Goal: Information Seeking & Learning: Learn about a topic

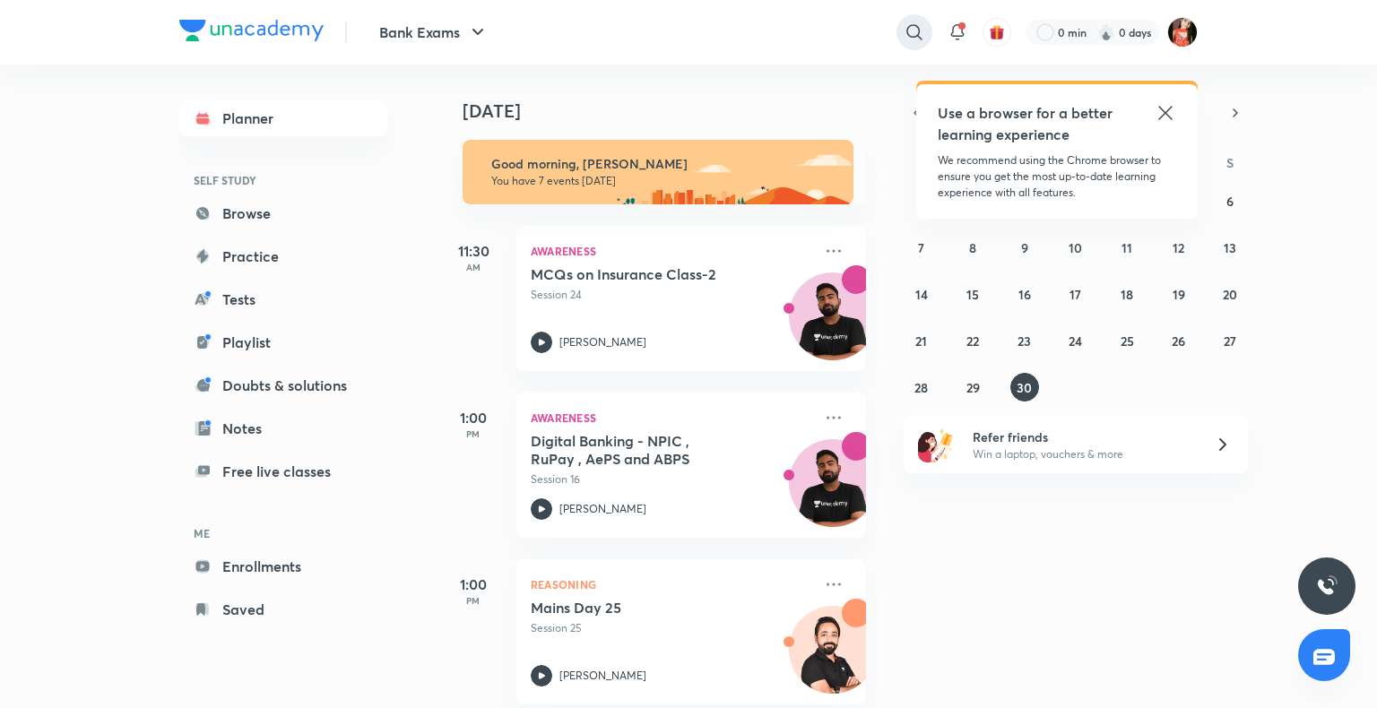
click at [914, 23] on icon at bounding box center [914, 33] width 22 height 22
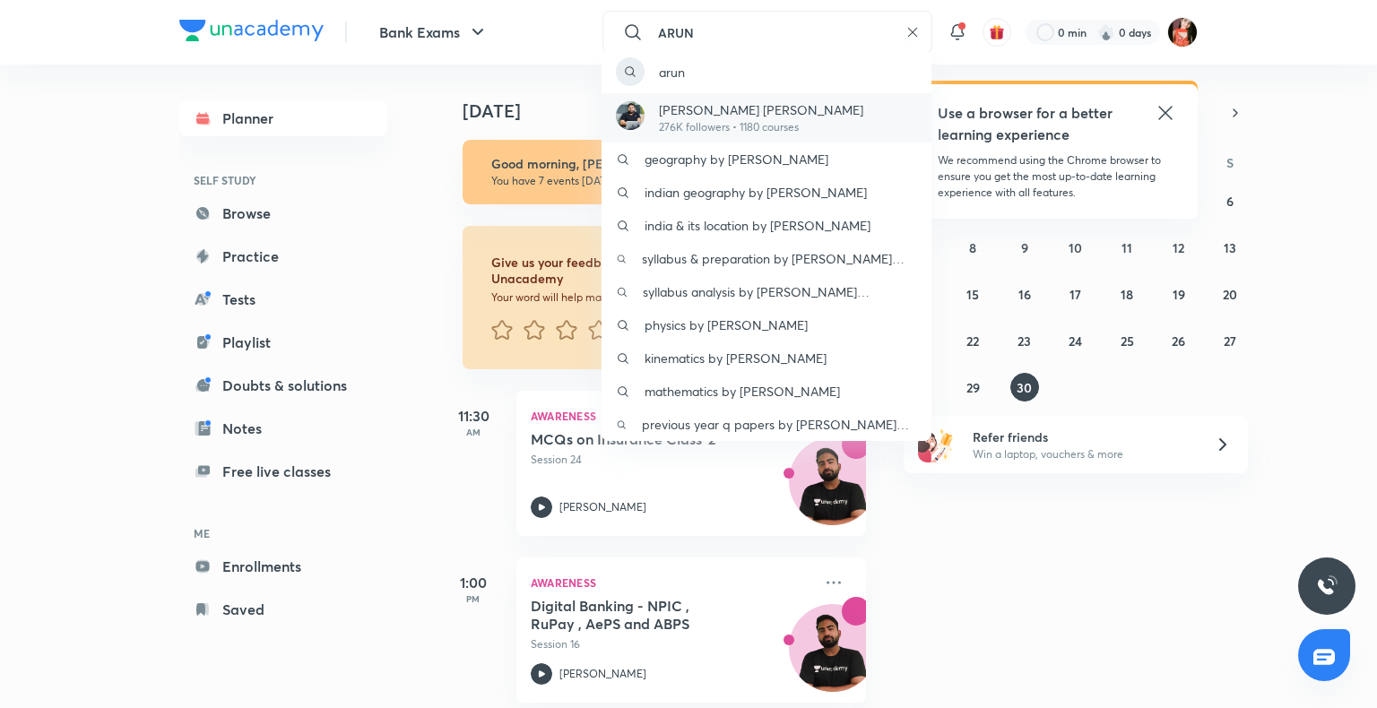
type input "ARUN"
click at [764, 134] on p "276K followers • 1180 courses" at bounding box center [761, 127] width 204 height 16
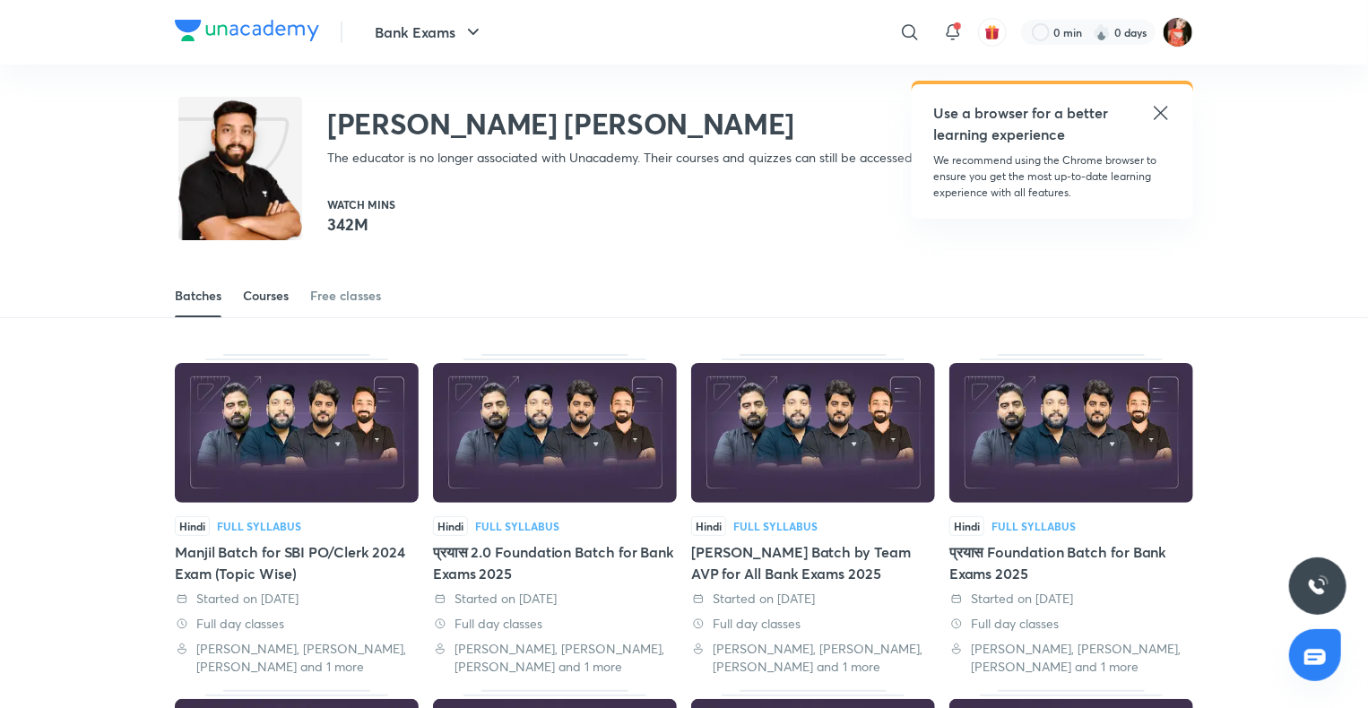
click at [270, 287] on link "Courses" at bounding box center [266, 295] width 46 height 43
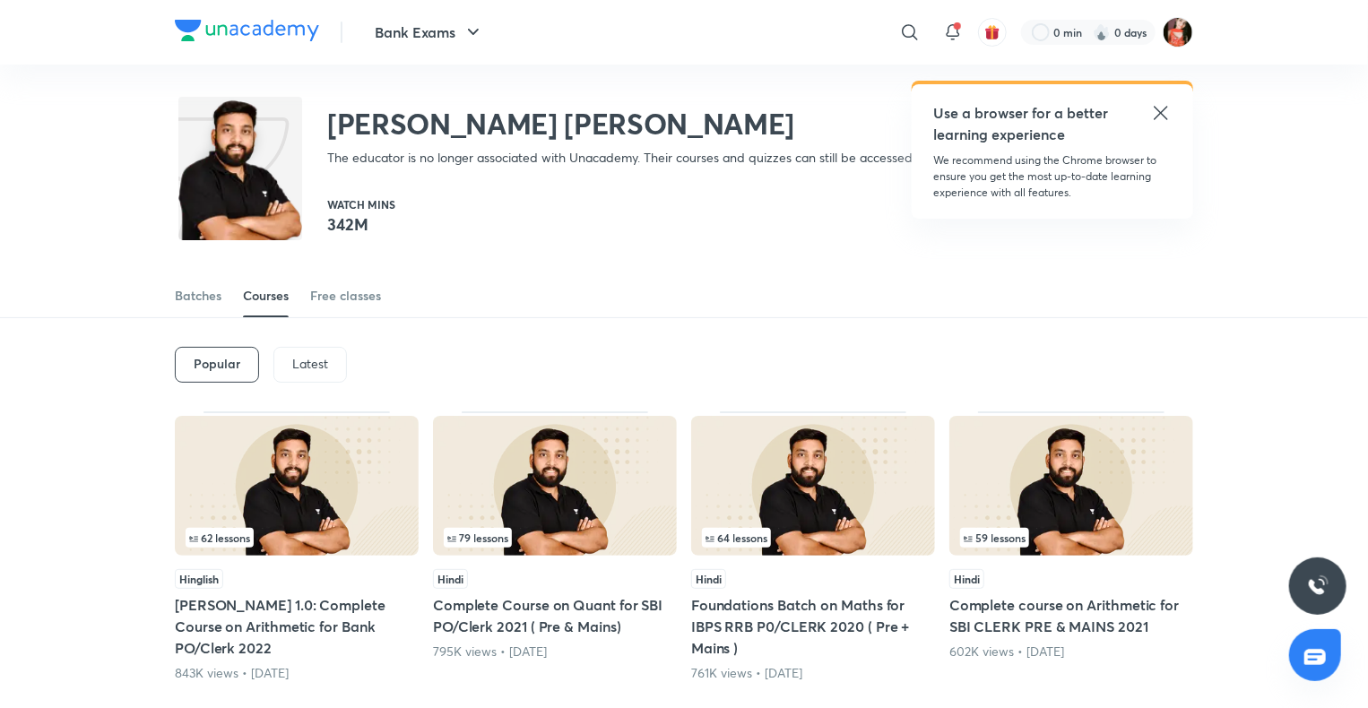
click at [296, 362] on p "Latest" at bounding box center [310, 364] width 36 height 14
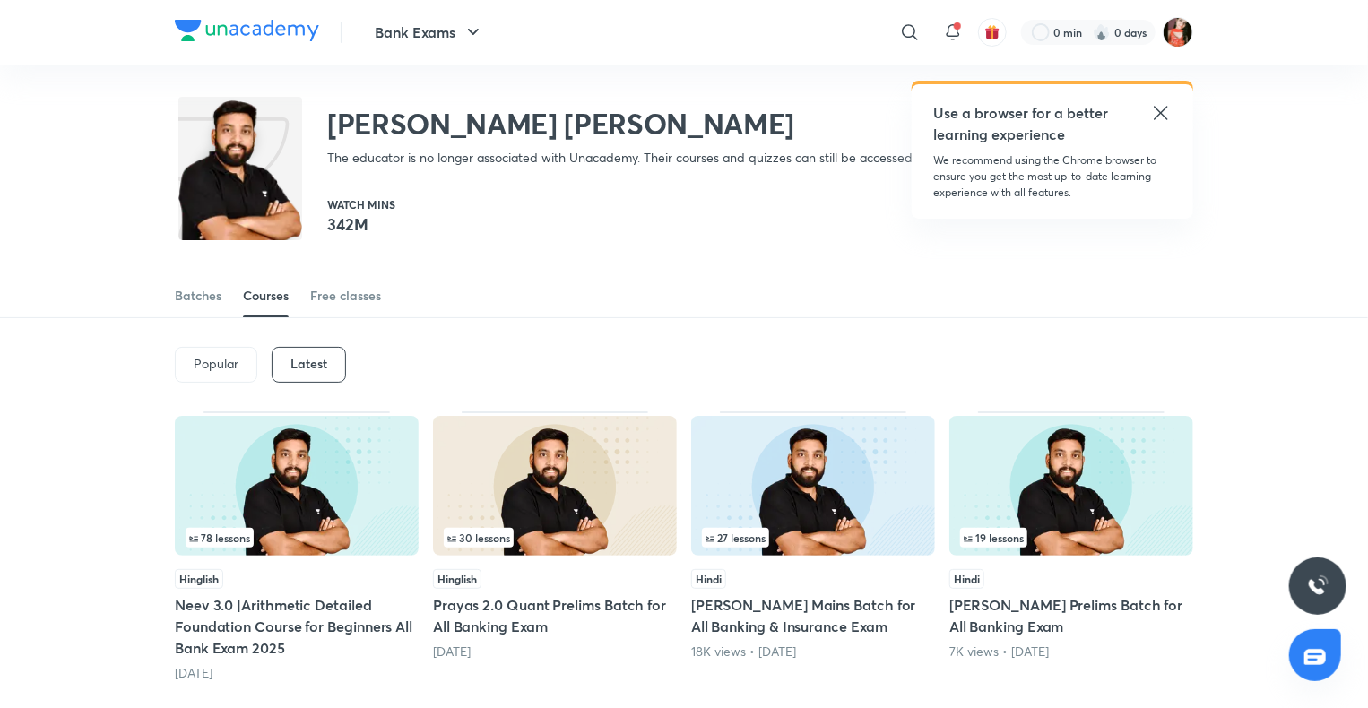
click at [330, 533] on div "78 lessons" at bounding box center [297, 538] width 222 height 20
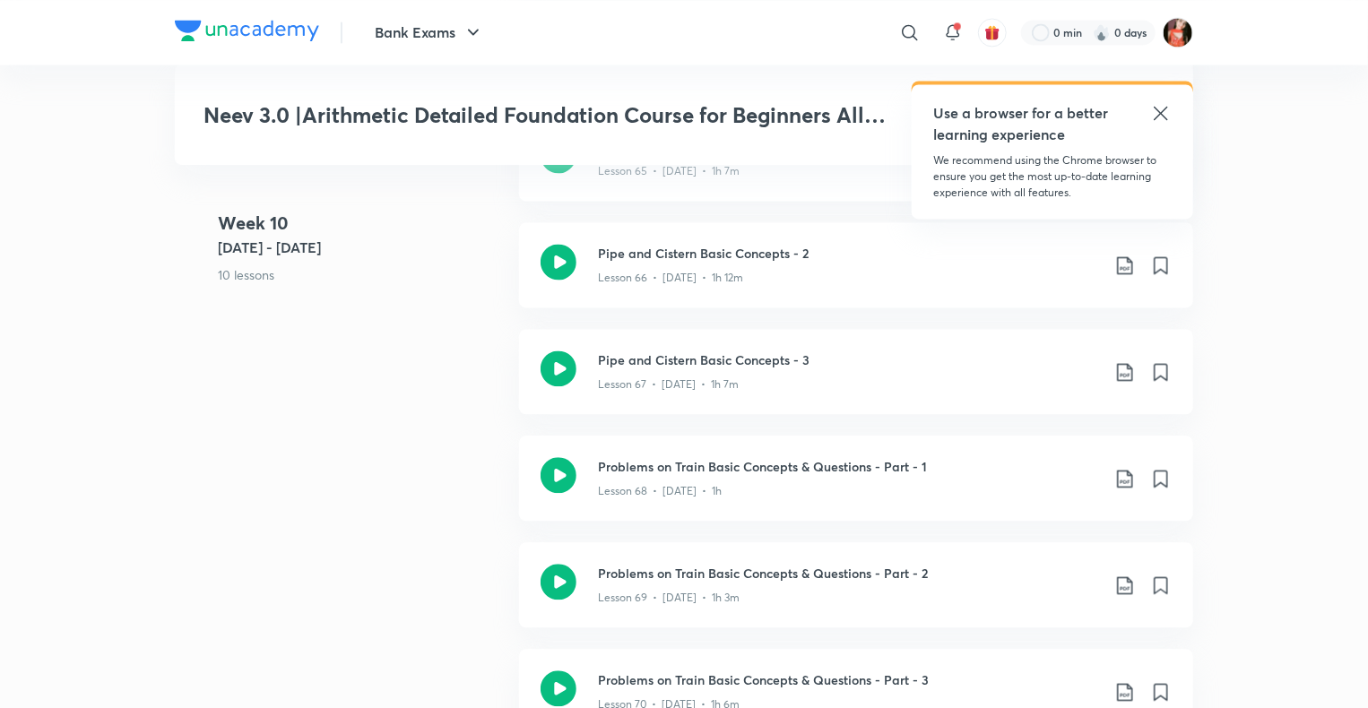
scroll to position [8694, 0]
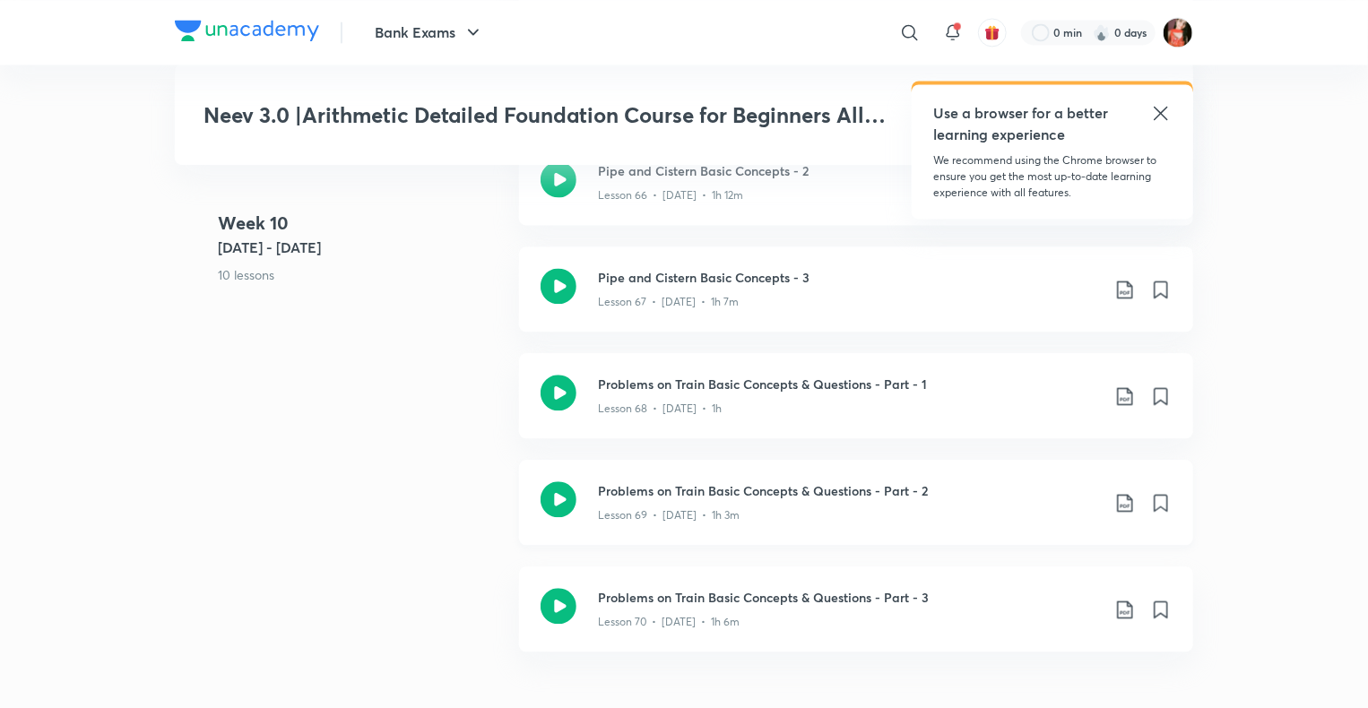
click at [1121, 492] on icon at bounding box center [1125, 503] width 22 height 22
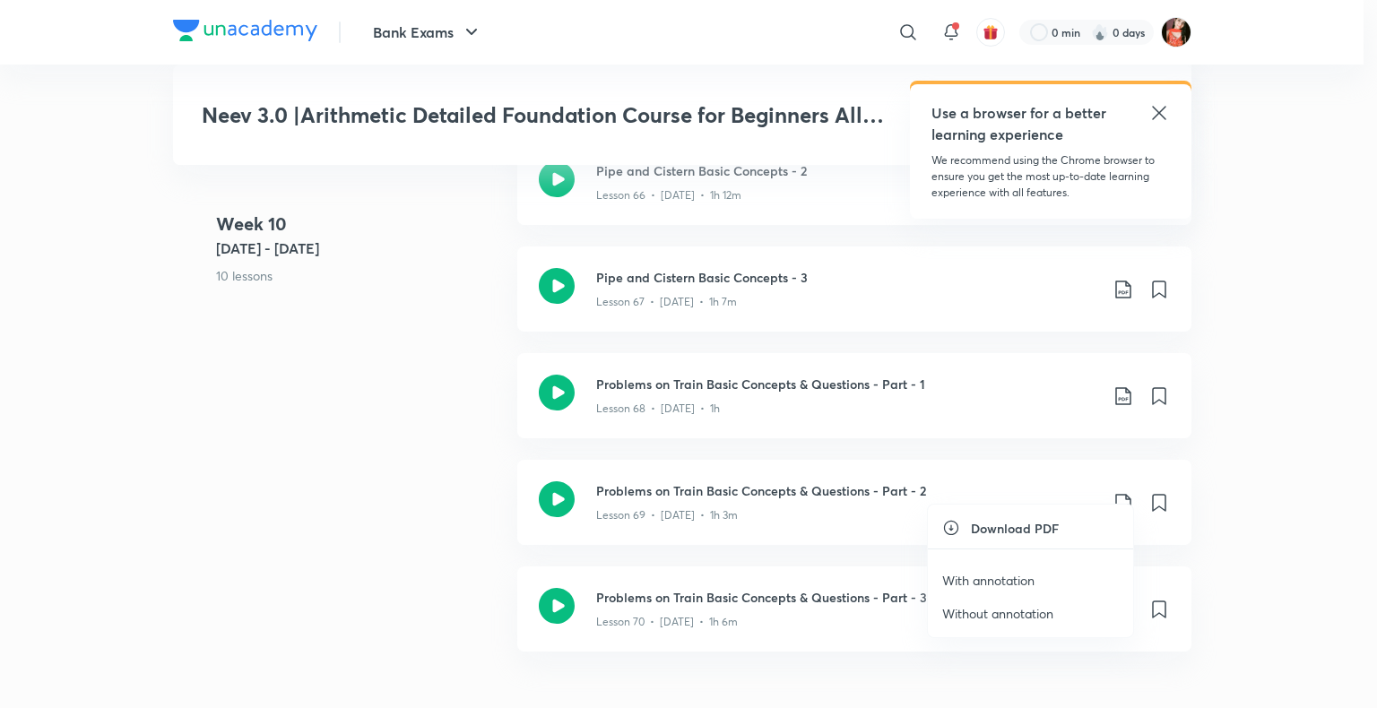
click at [993, 573] on p "With annotation" at bounding box center [988, 580] width 92 height 19
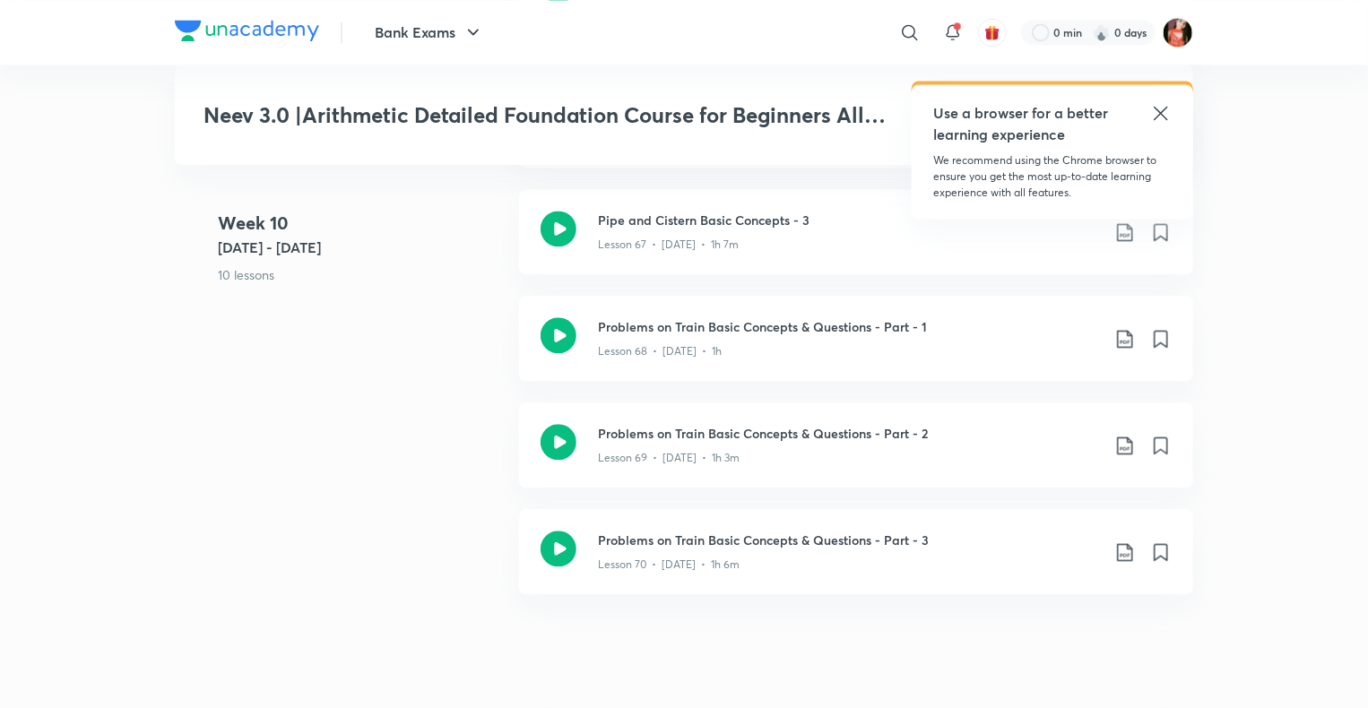
scroll to position [8784, 0]
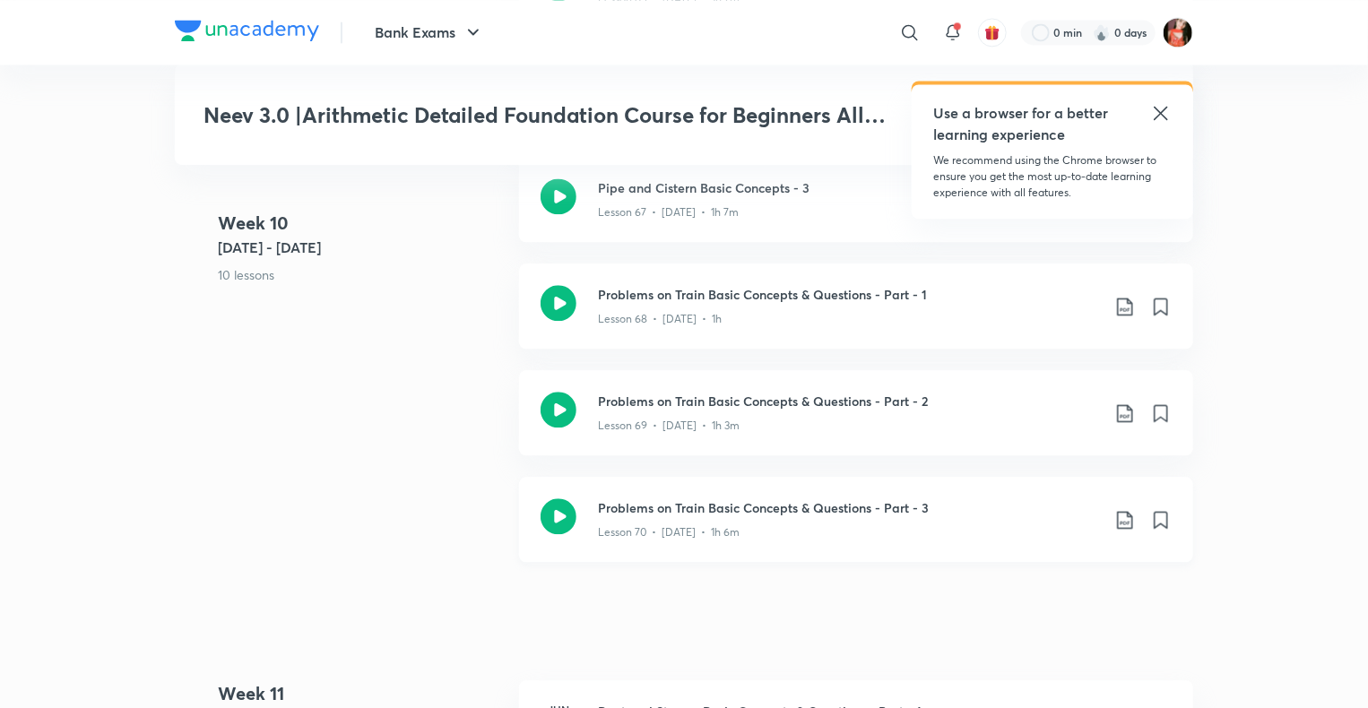
click at [1124, 509] on icon at bounding box center [1125, 520] width 22 height 22
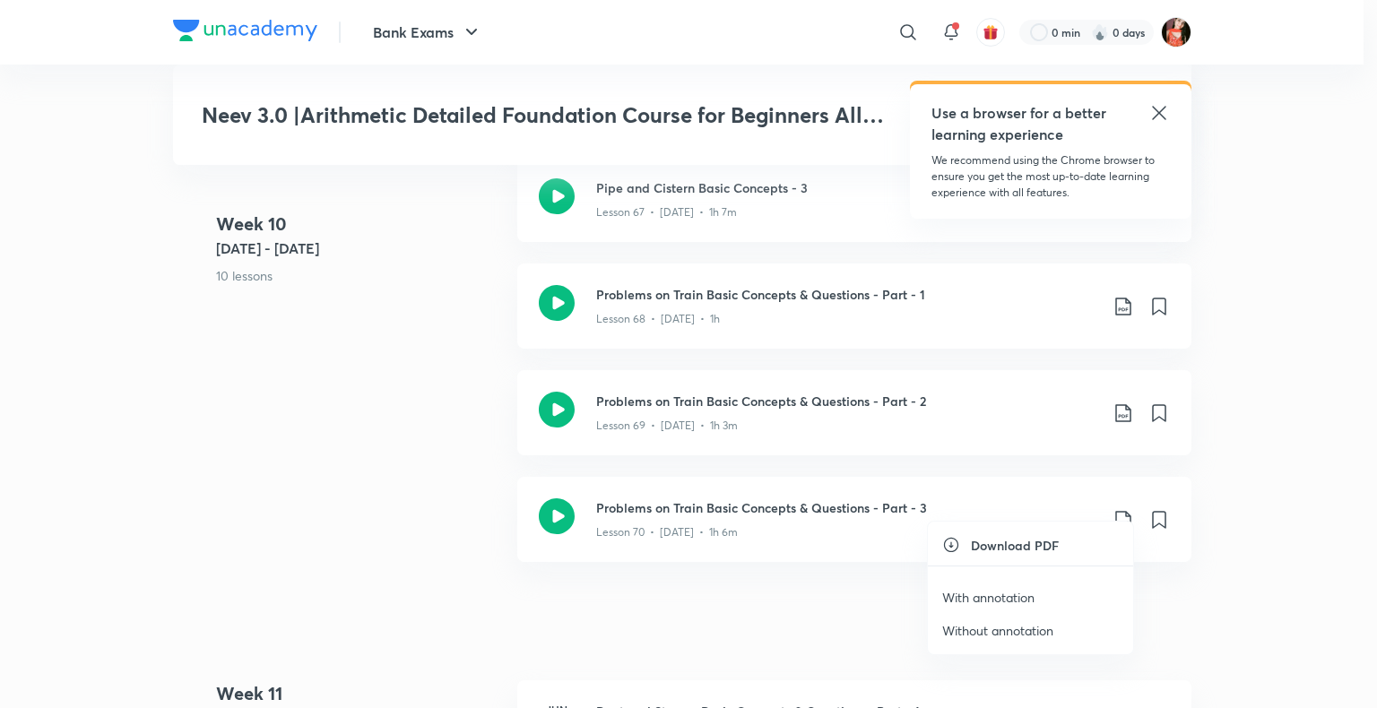
click at [965, 597] on p "With annotation" at bounding box center [988, 597] width 92 height 19
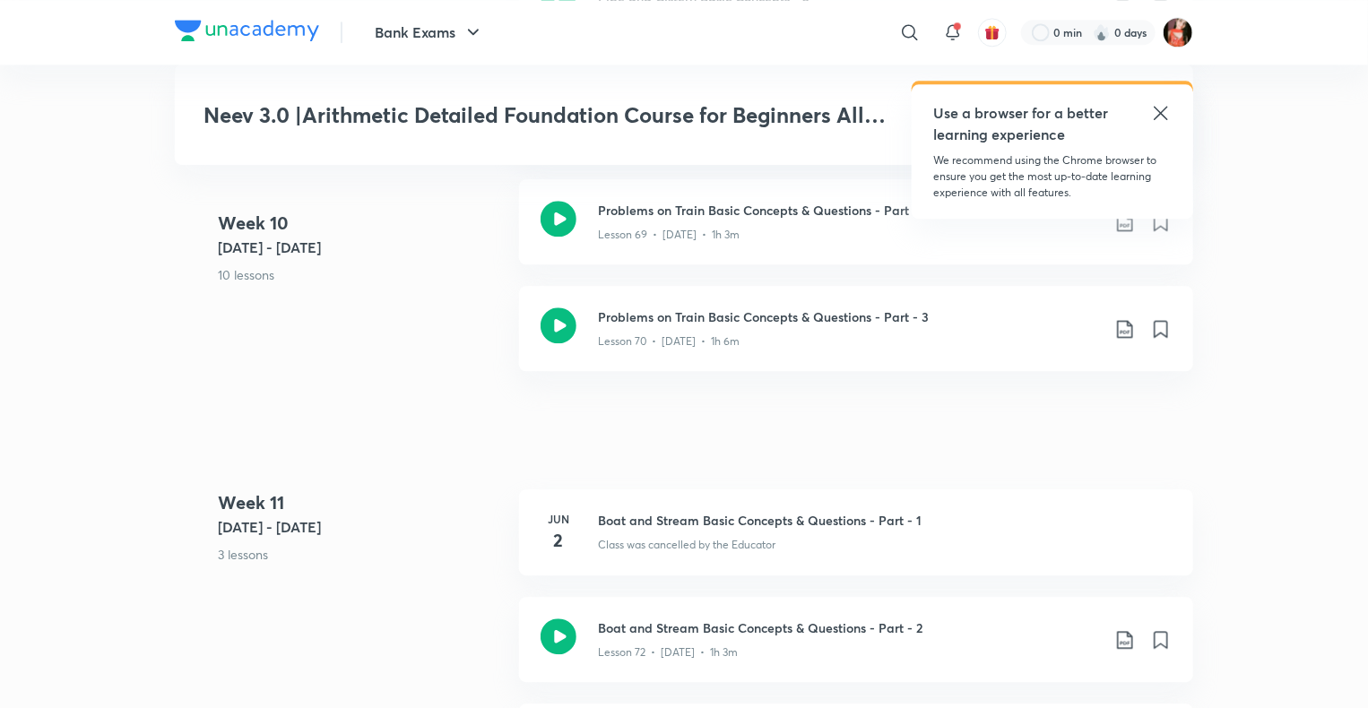
scroll to position [8694, 0]
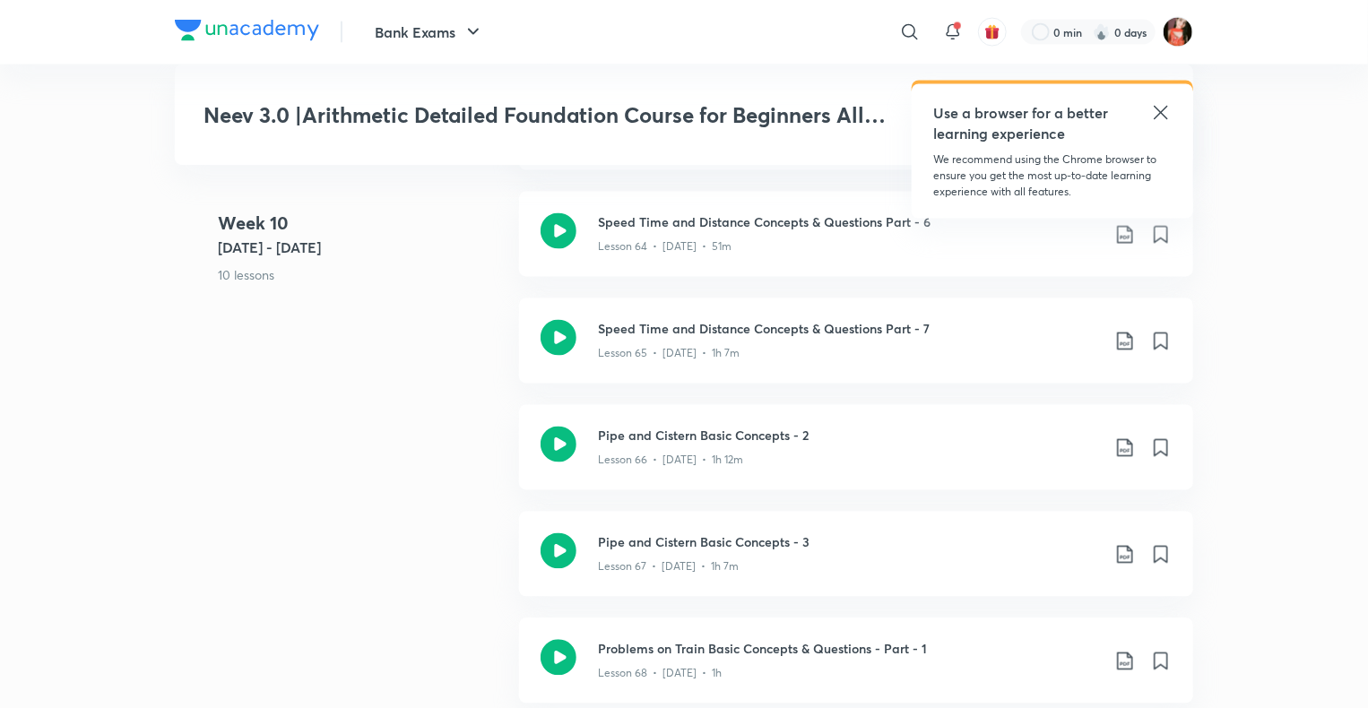
scroll to position [8425, 0]
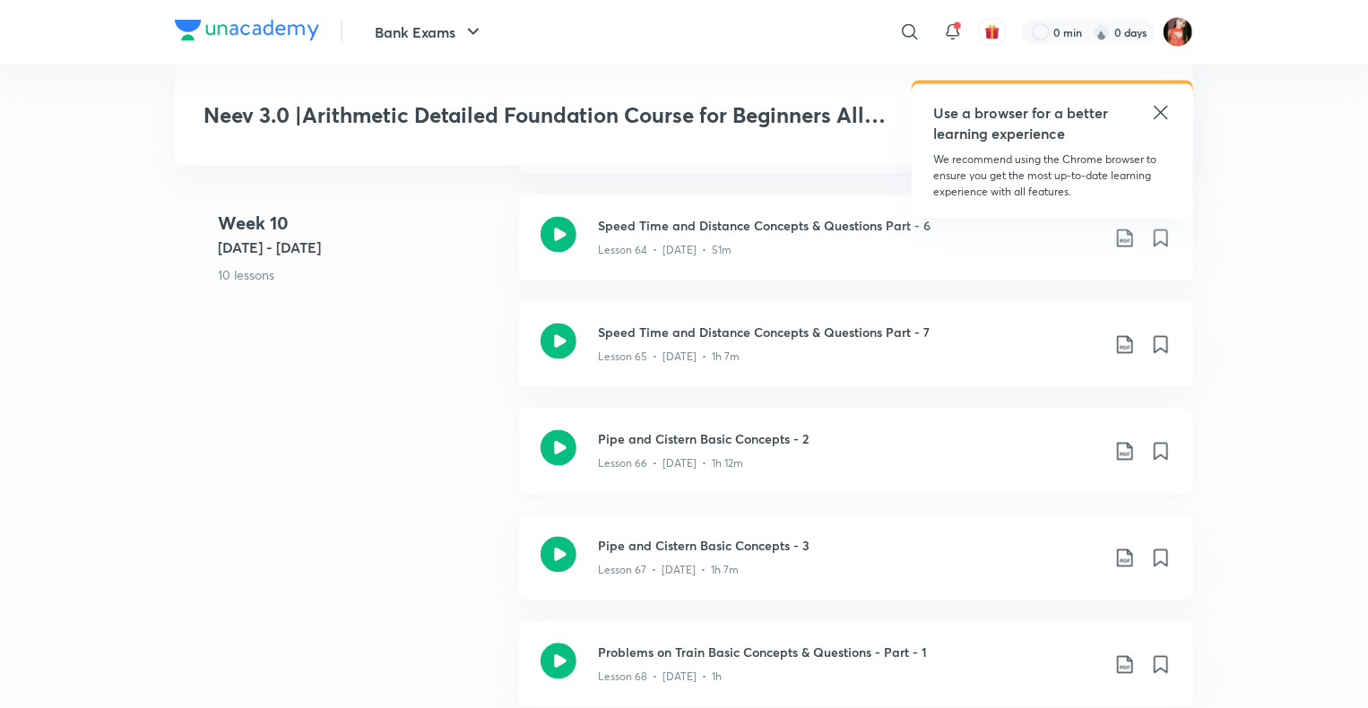
click at [1129, 441] on icon at bounding box center [1125, 452] width 22 height 22
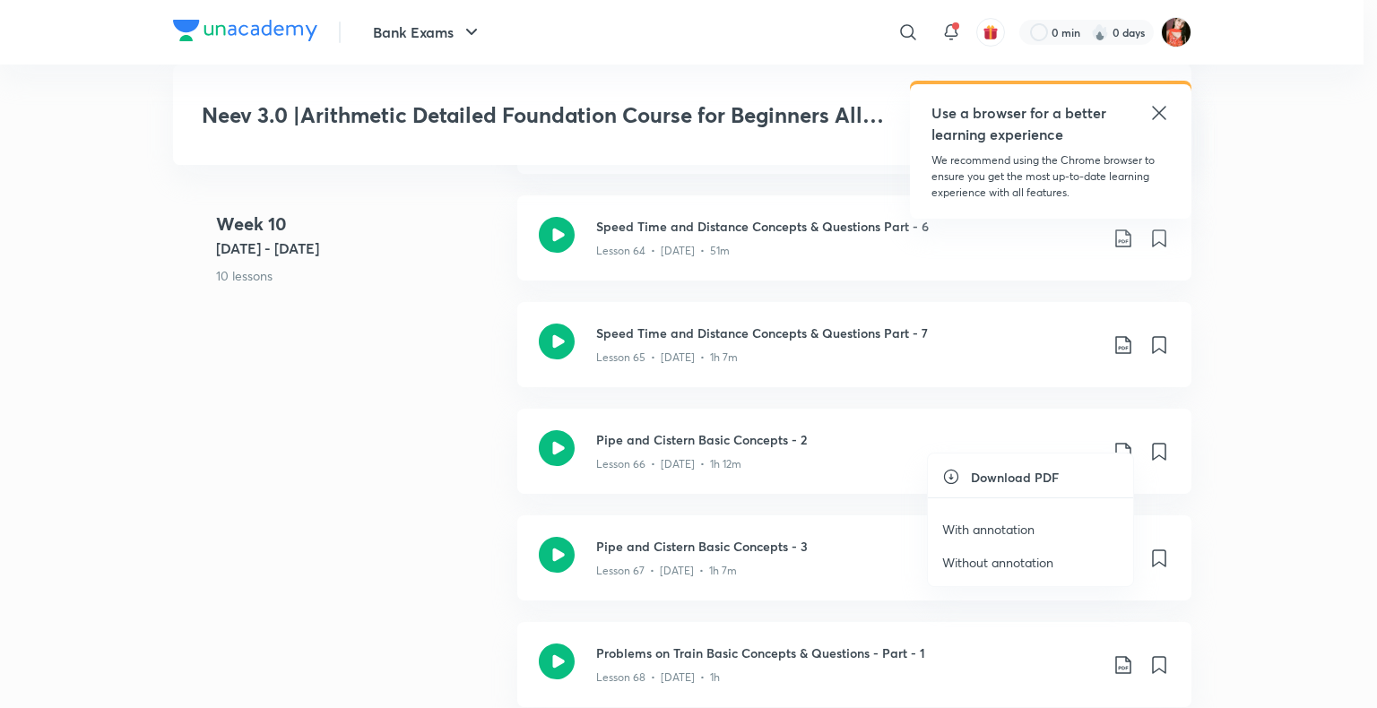
click at [1009, 561] on p "Without annotation" at bounding box center [997, 562] width 111 height 19
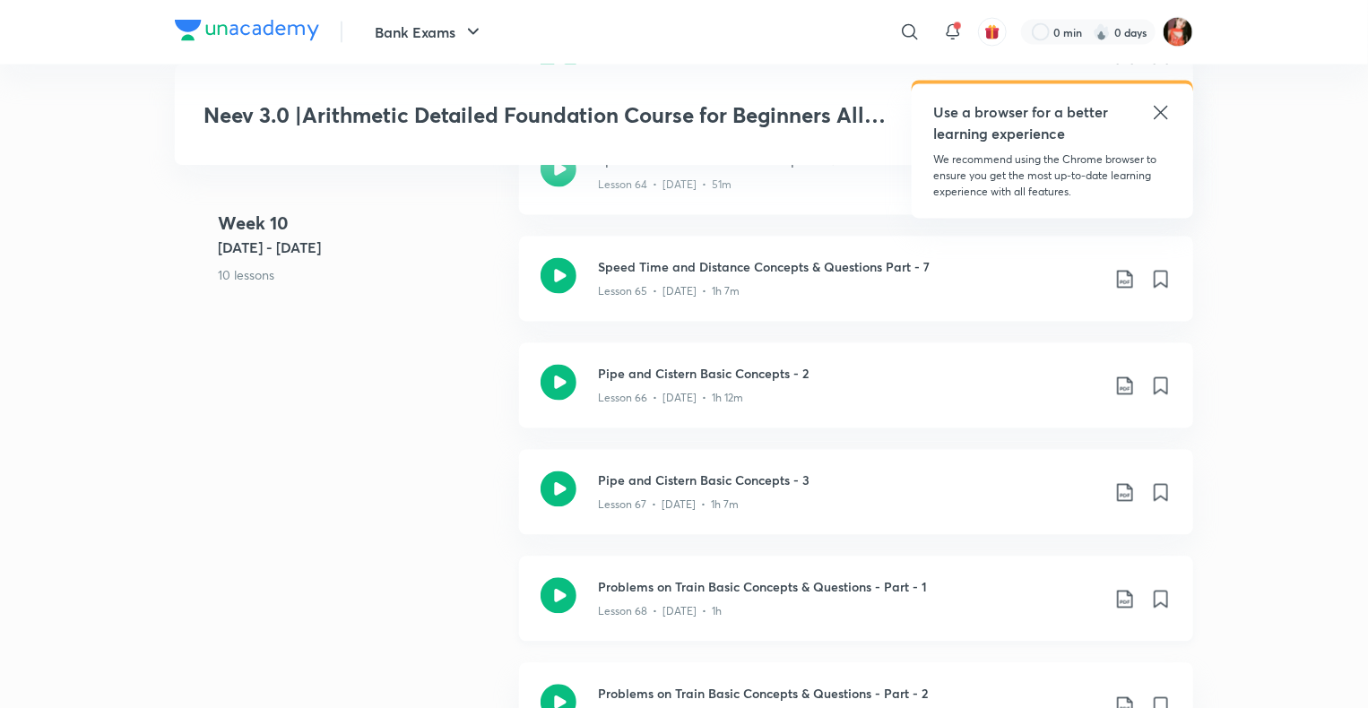
scroll to position [8605, 0]
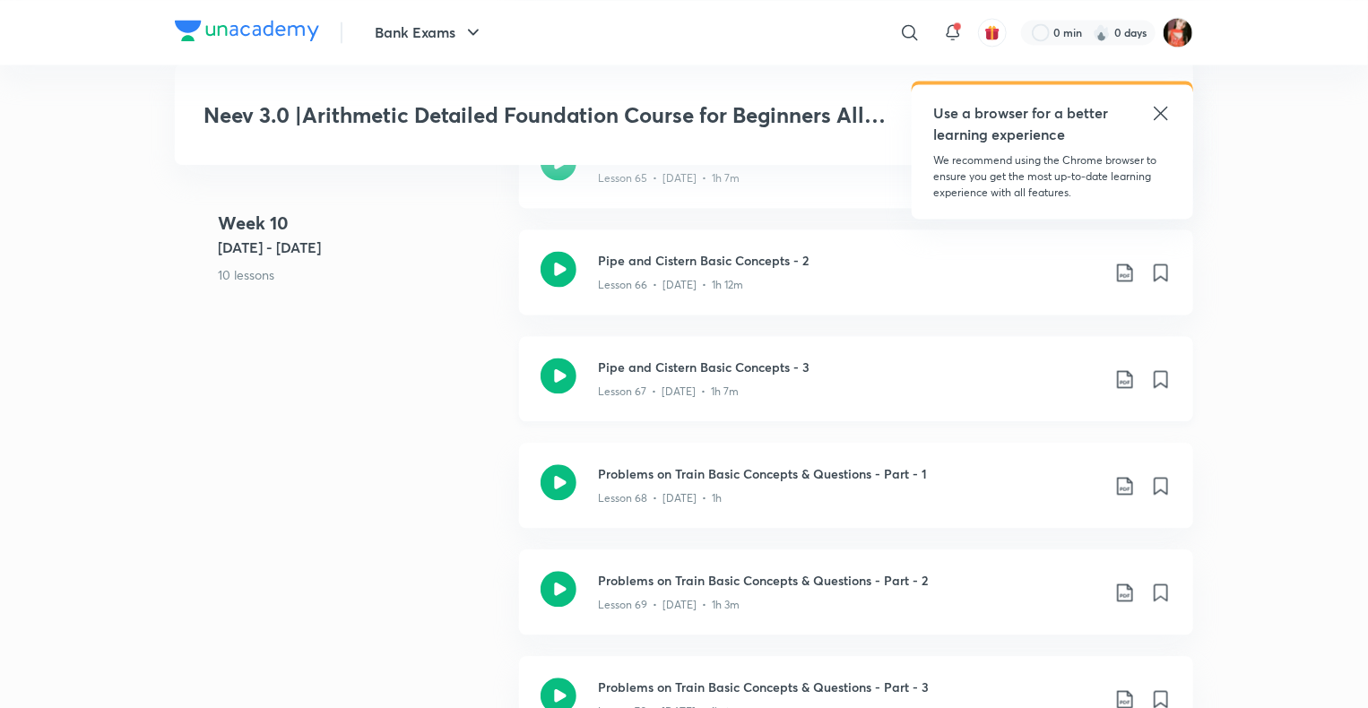
click at [1120, 370] on icon at bounding box center [1124, 379] width 15 height 18
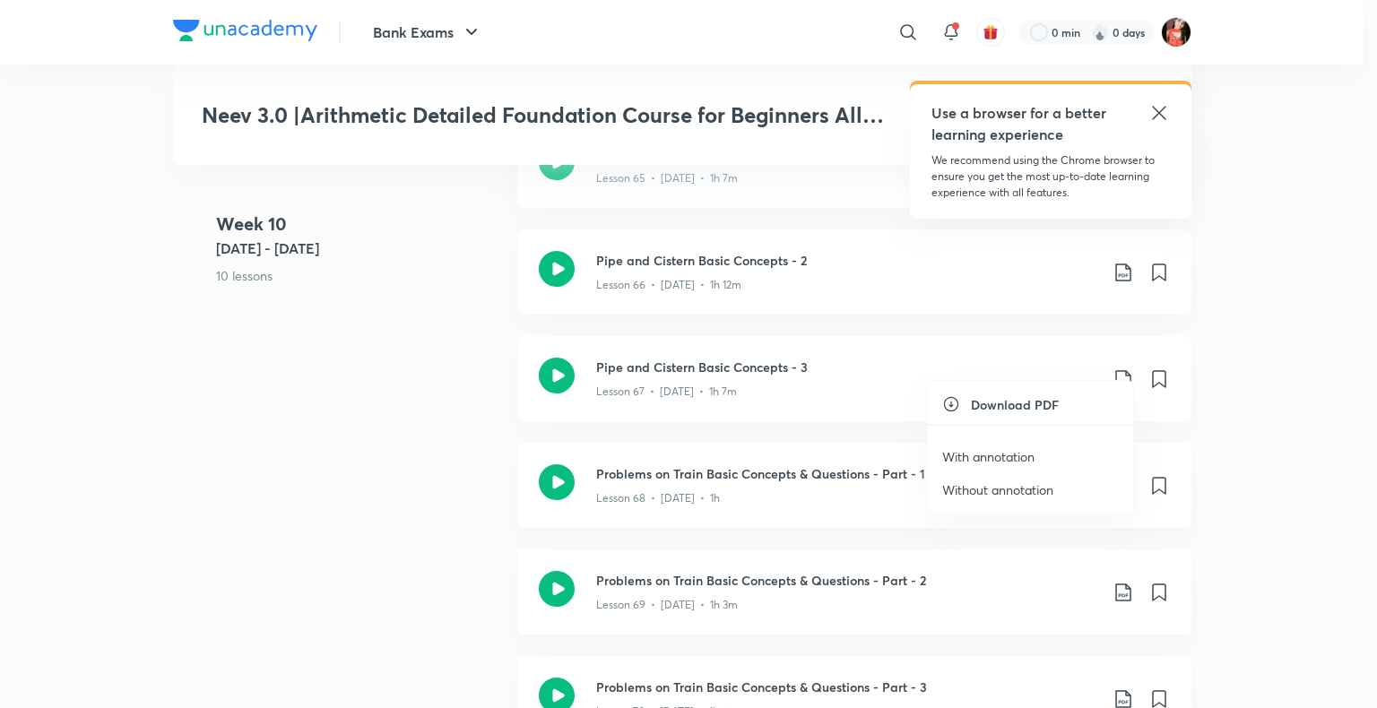
click at [972, 461] on p "With annotation" at bounding box center [988, 456] width 92 height 19
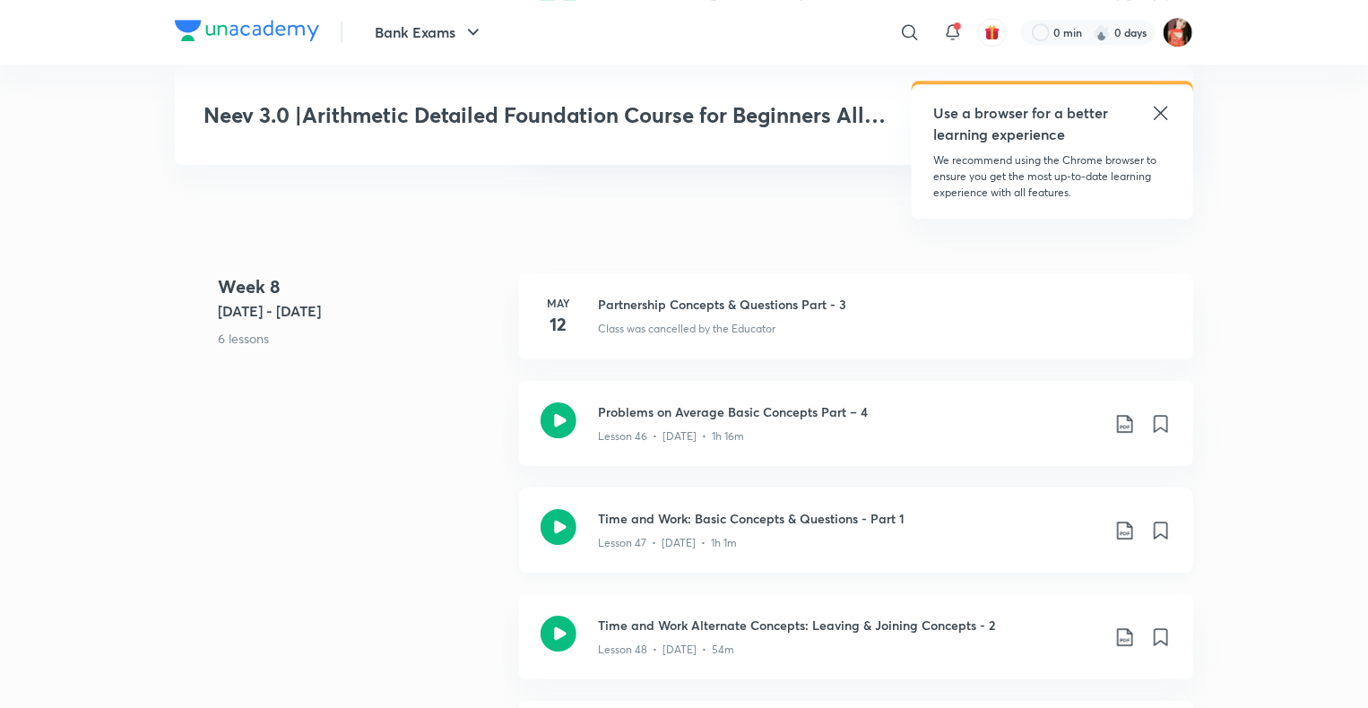
scroll to position [6185, 0]
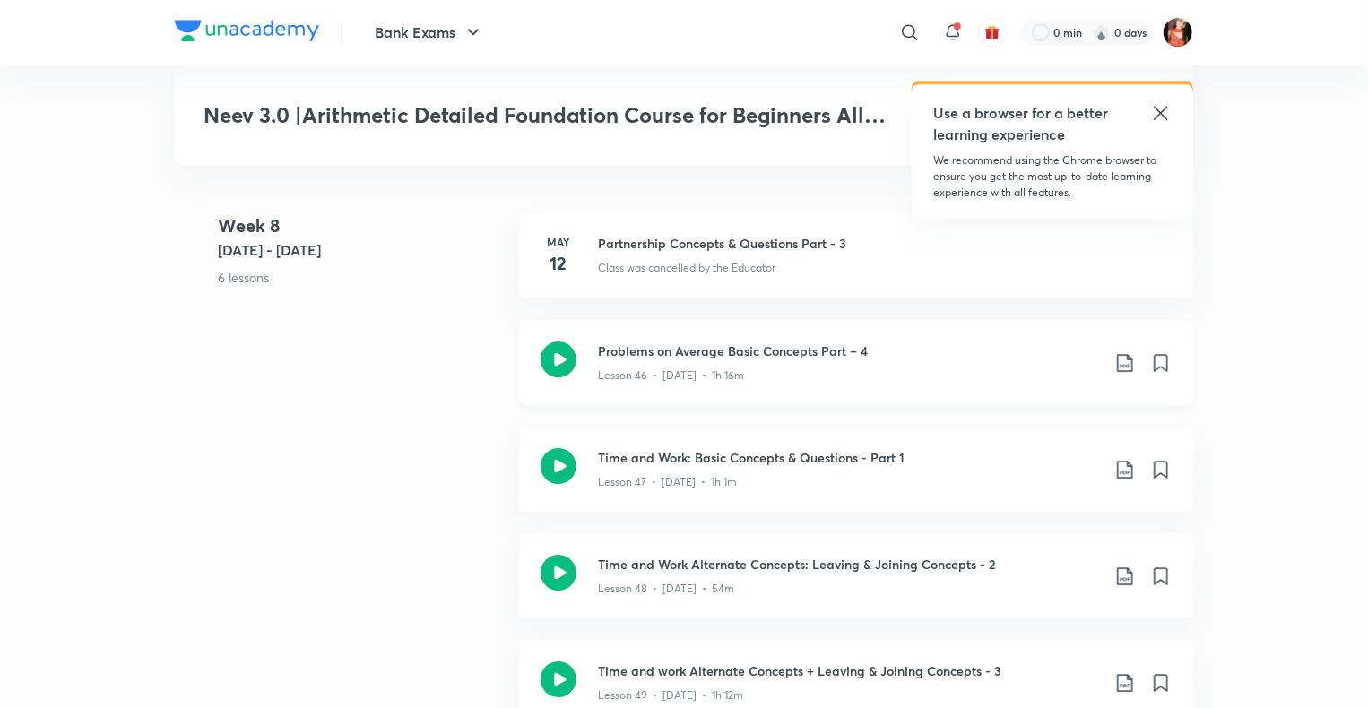
click at [1125, 352] on icon at bounding box center [1125, 363] width 22 height 22
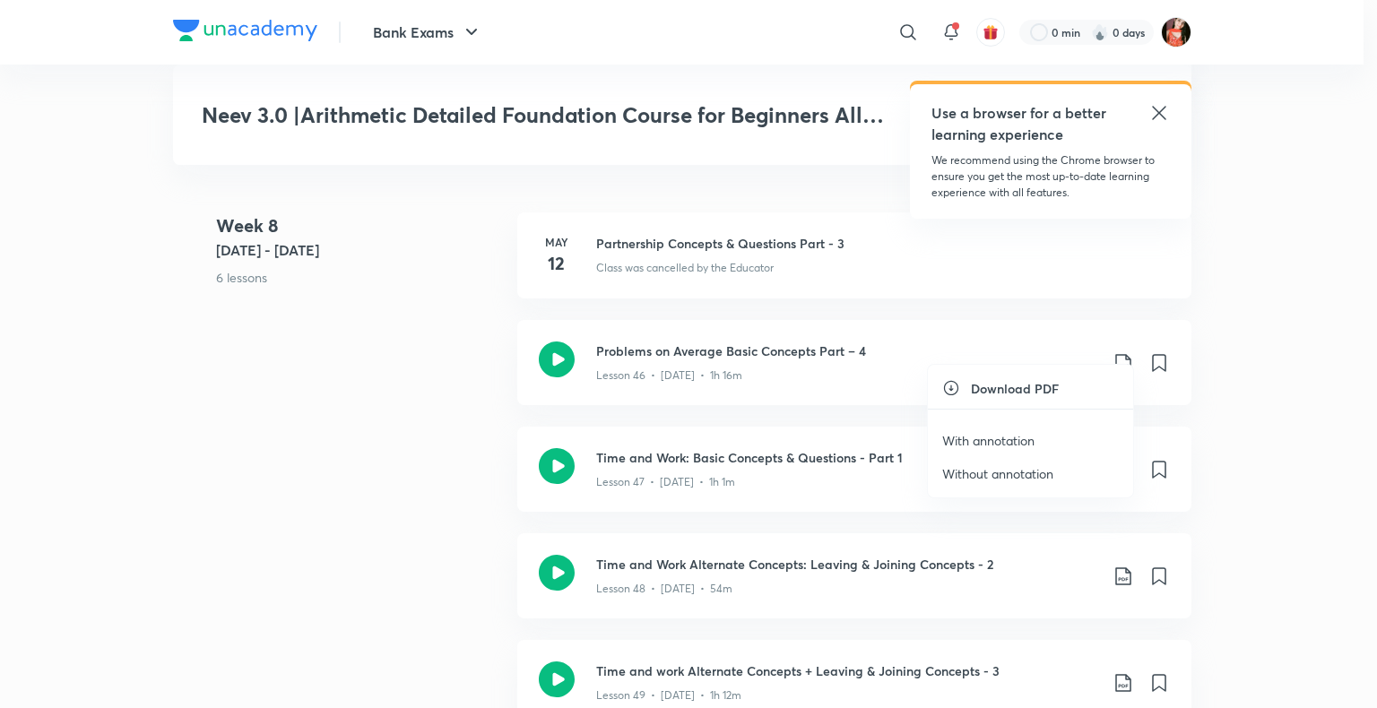
click at [980, 468] on p "Without annotation" at bounding box center [997, 473] width 111 height 19
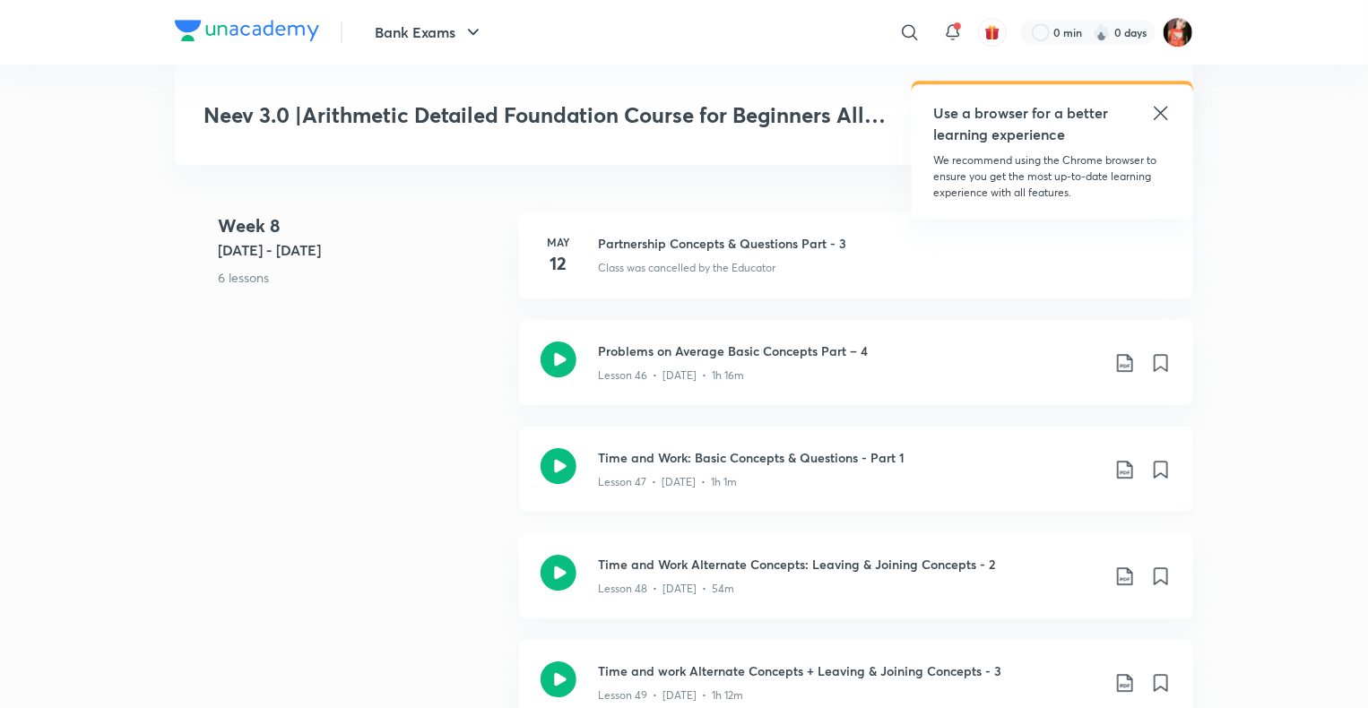
click at [1120, 459] on icon at bounding box center [1125, 470] width 22 height 22
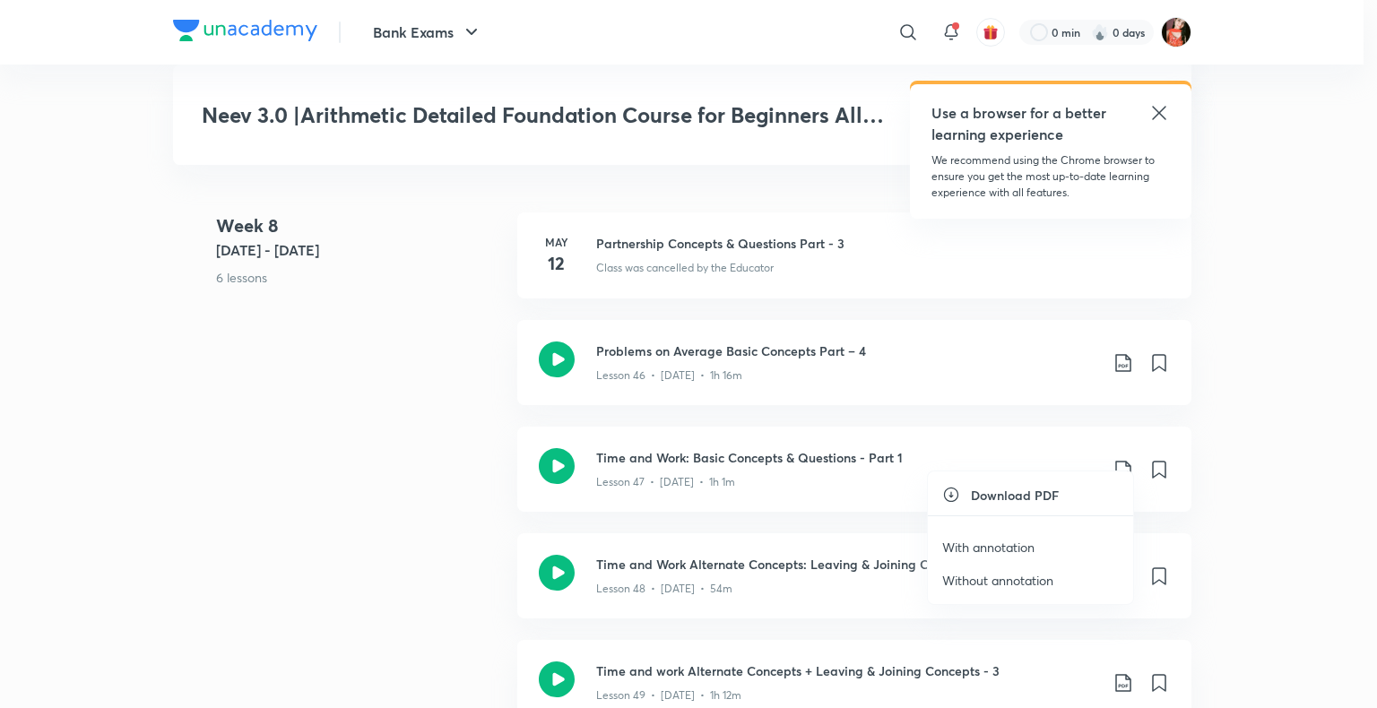
click at [1004, 582] on p "Without annotation" at bounding box center [997, 580] width 111 height 19
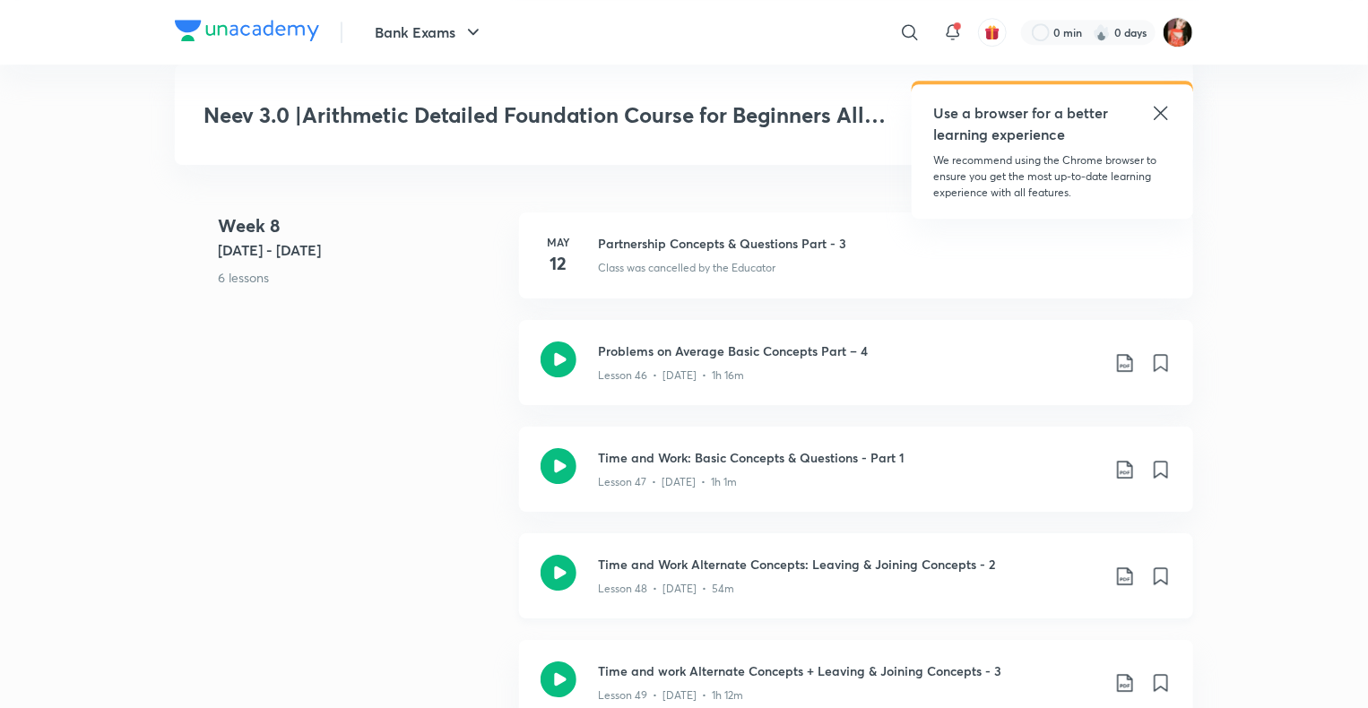
scroll to position [6274, 0]
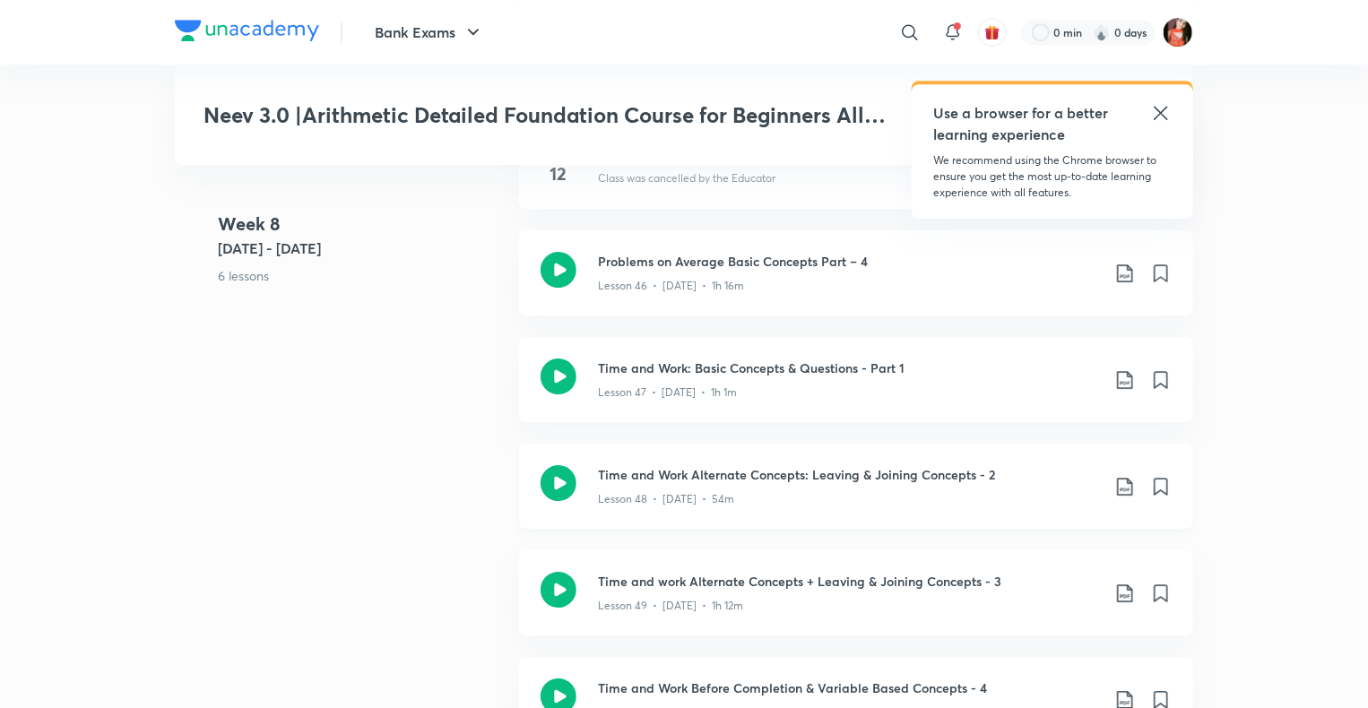
click at [1132, 478] on icon at bounding box center [1124, 487] width 15 height 18
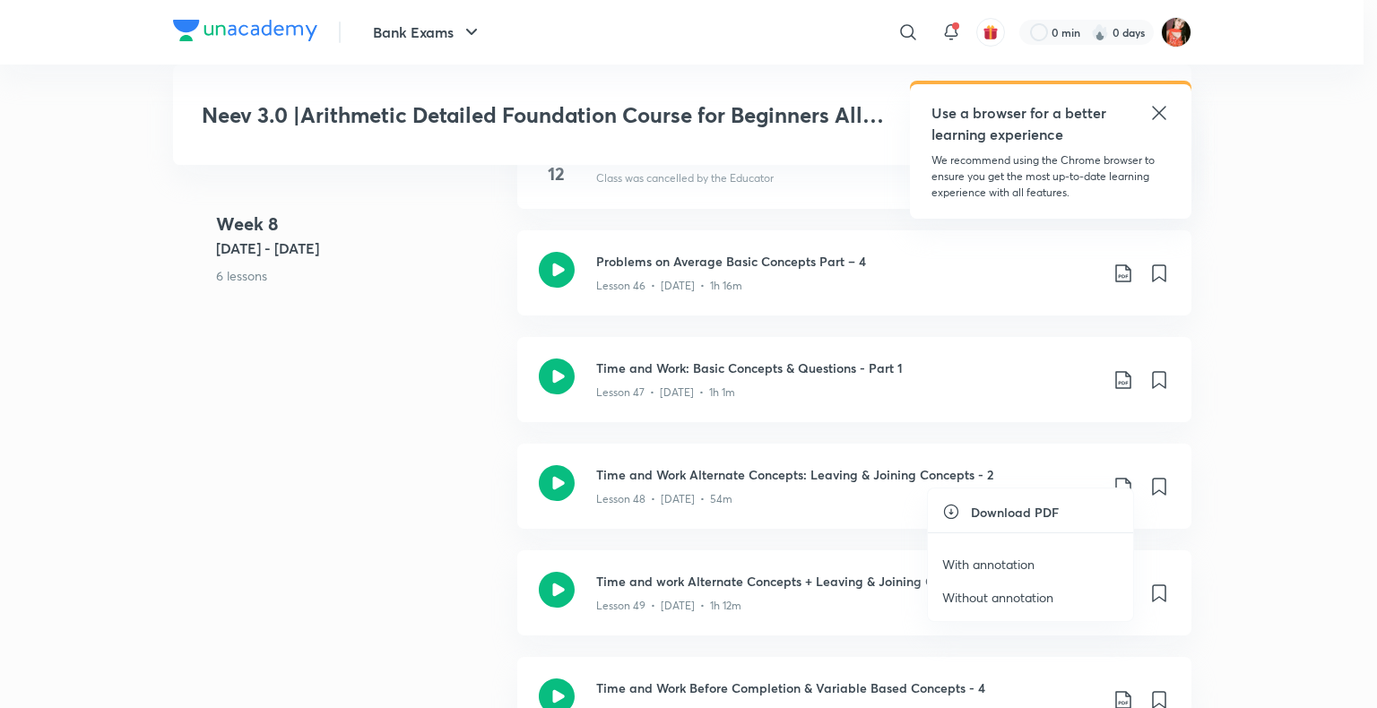
click at [1008, 605] on p "Without annotation" at bounding box center [997, 597] width 111 height 19
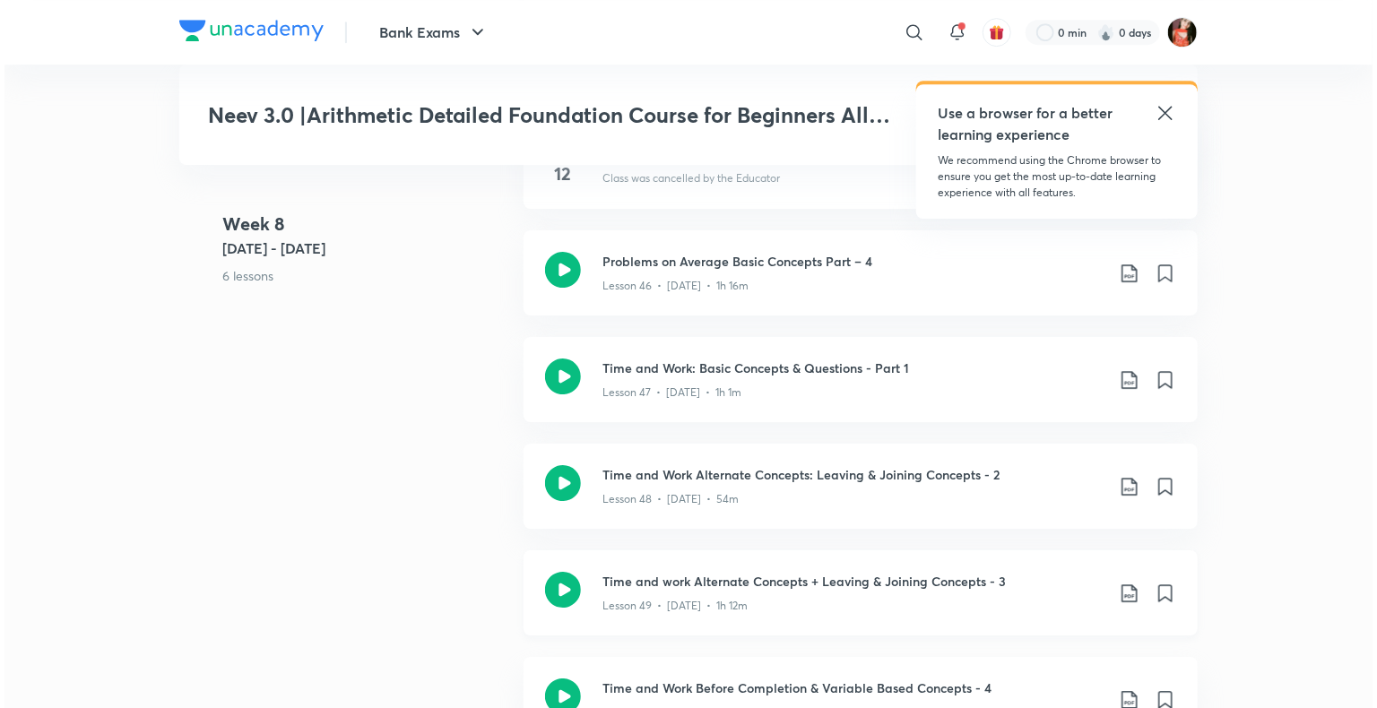
scroll to position [6454, 0]
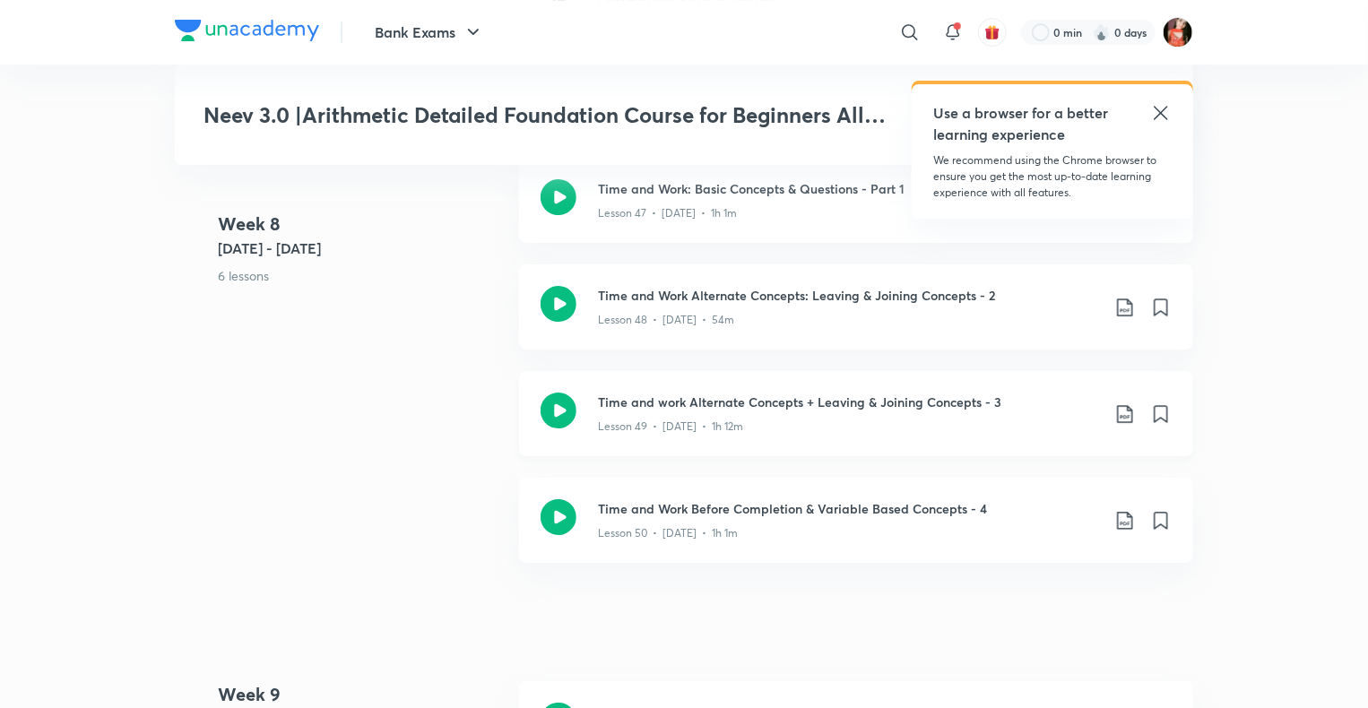
click at [1125, 403] on icon at bounding box center [1125, 414] width 22 height 22
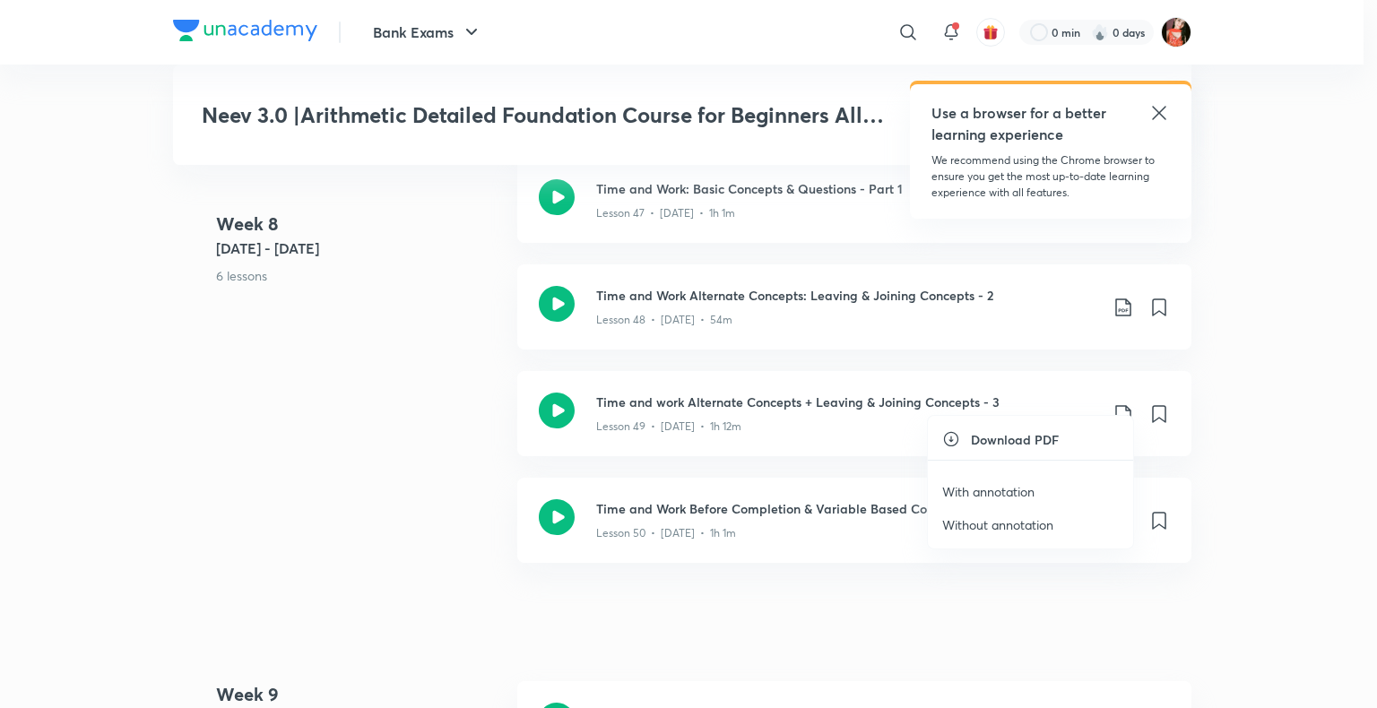
click at [982, 497] on p "With annotation" at bounding box center [988, 491] width 92 height 19
